Goal: Use online tool/utility

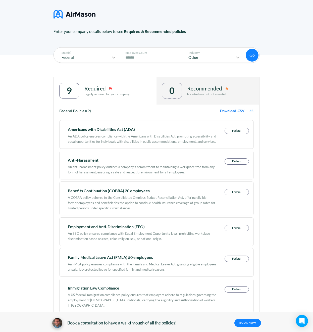
scroll to position [52, 0]
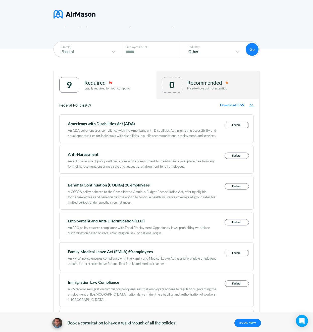
click at [191, 88] on p "Nice-to-have but not essential." at bounding box center [207, 89] width 41 height 4
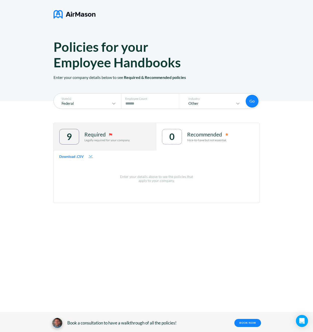
click at [117, 129] on div "Required Legally required for your company." at bounding box center [107, 137] width 46 height 16
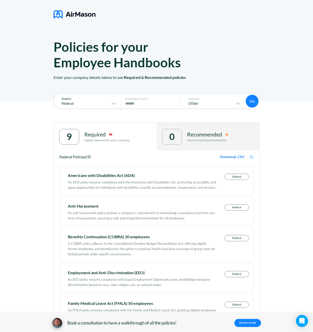
click at [101, 104] on p "Federal" at bounding box center [84, 103] width 54 height 4
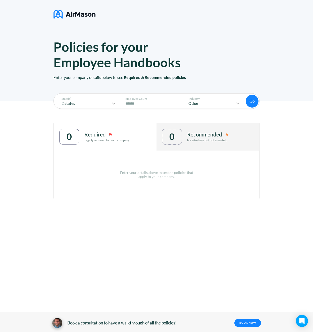
click at [41, 128] on div "State(s) 2 states Employee Count # of Employees **** Industry Other Go Go 0 Req…" at bounding box center [156, 165] width 313 height 128
click at [256, 101] on button "Go" at bounding box center [252, 101] width 13 height 13
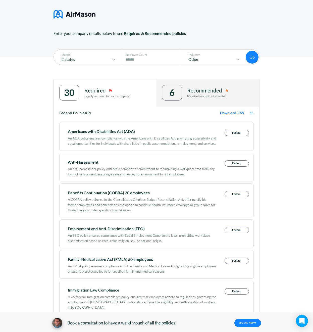
scroll to position [45, 0]
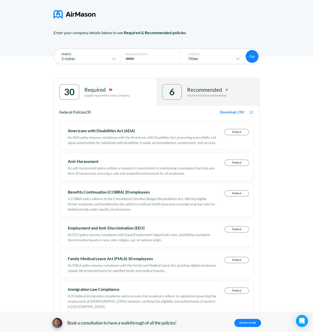
click at [106, 58] on p "2 states" at bounding box center [84, 59] width 54 height 4
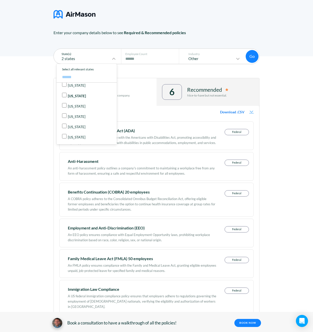
scroll to position [0, 0]
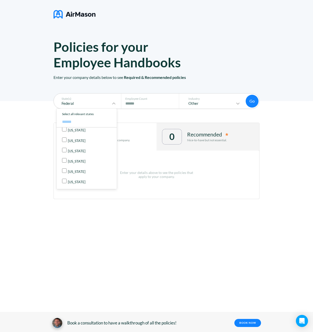
click at [254, 104] on button "Go" at bounding box center [252, 101] width 13 height 13
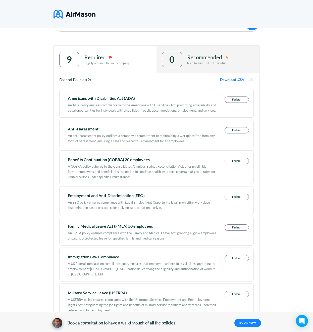
scroll to position [48, 0]
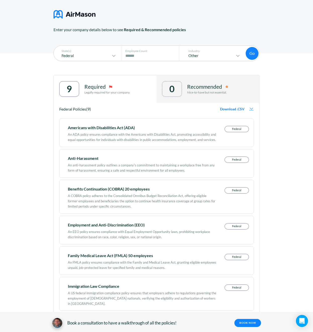
click at [204, 92] on p "Nice-to-have but not essential." at bounding box center [207, 93] width 41 height 4
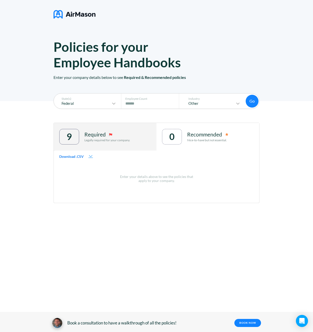
click at [120, 134] on div "Required" at bounding box center [107, 134] width 46 height 6
